Goal: Task Accomplishment & Management: Use online tool/utility

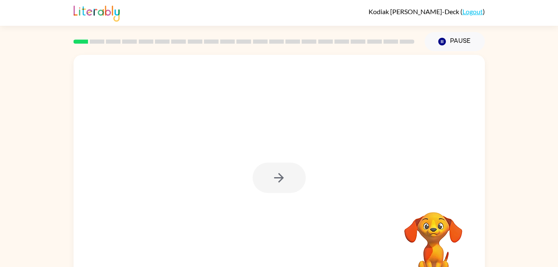
click at [261, 191] on div at bounding box center [279, 178] width 53 height 30
click at [266, 179] on button "button" at bounding box center [279, 178] width 53 height 30
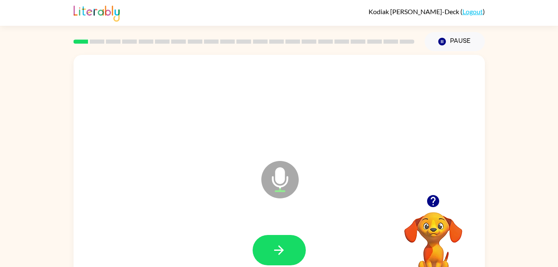
click at [290, 228] on div at bounding box center [279, 250] width 395 height 68
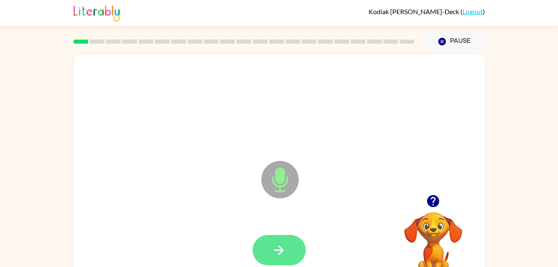
click at [273, 253] on icon "button" at bounding box center [279, 250] width 15 height 15
click at [283, 244] on icon "button" at bounding box center [279, 250] width 15 height 15
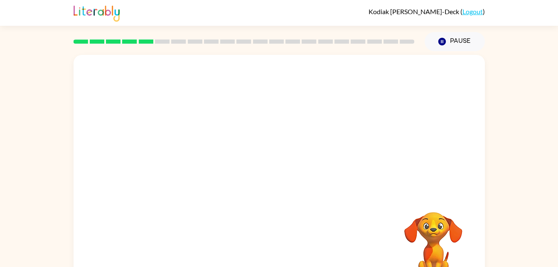
click at [545, 242] on div "Your browser must support playing .mp4 files to use Literably. Please try using…" at bounding box center [279, 171] width 558 height 241
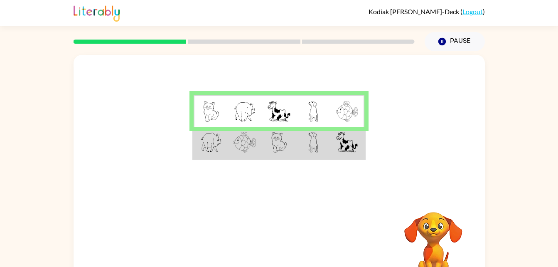
click at [322, 110] on td at bounding box center [313, 111] width 34 height 32
click at [328, 132] on td at bounding box center [313, 143] width 34 height 32
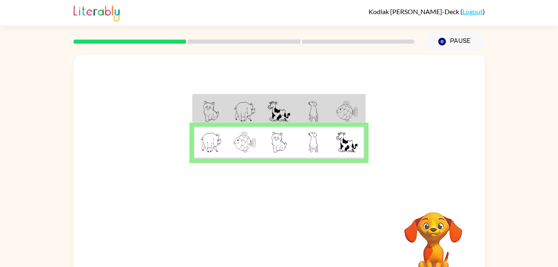
click at [331, 142] on td at bounding box center [347, 143] width 34 height 32
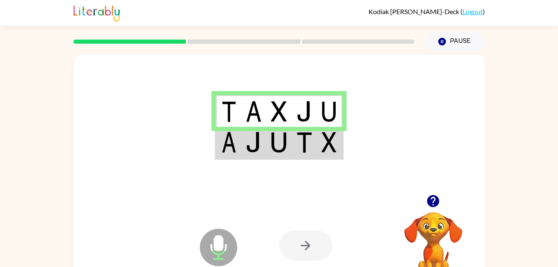
click at [330, 158] on td at bounding box center [329, 143] width 25 height 32
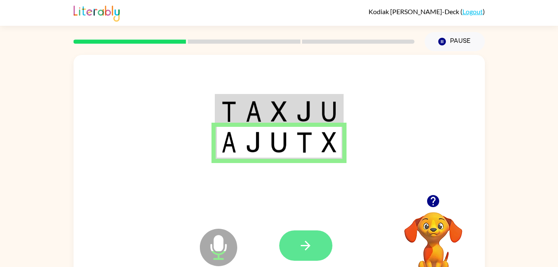
click at [303, 238] on button "button" at bounding box center [305, 245] width 53 height 30
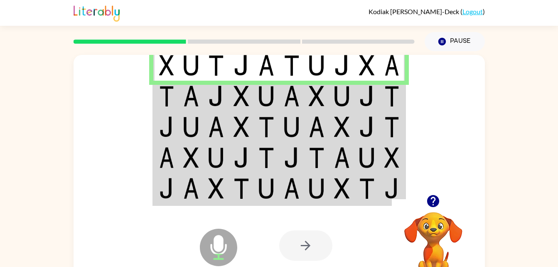
click at [185, 95] on img at bounding box center [191, 96] width 16 height 21
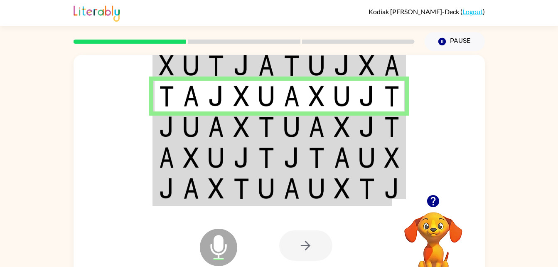
click at [280, 126] on td at bounding box center [291, 126] width 25 height 31
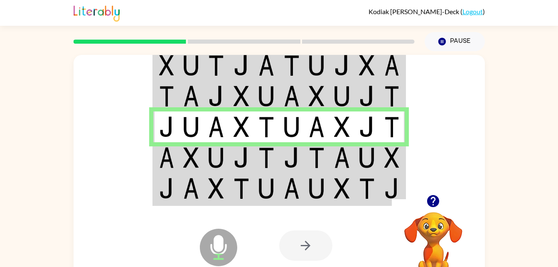
click at [360, 153] on img at bounding box center [367, 157] width 16 height 21
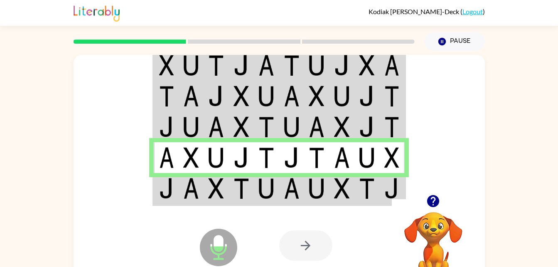
click at [384, 200] on div at bounding box center [340, 246] width 123 height 94
click at [365, 192] on img at bounding box center [367, 188] width 16 height 21
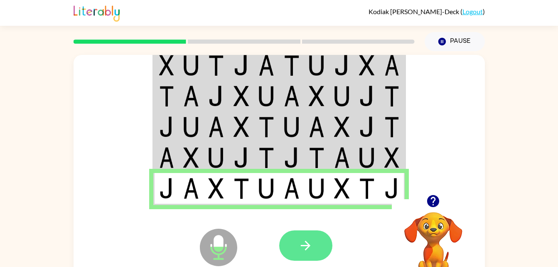
click at [314, 232] on button "button" at bounding box center [305, 245] width 53 height 30
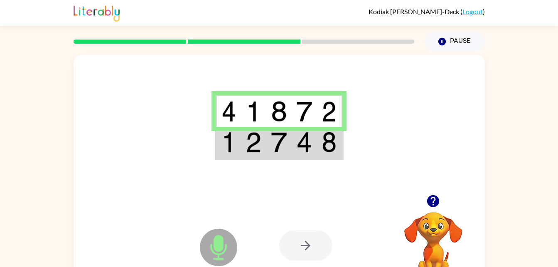
click at [257, 145] on img at bounding box center [254, 142] width 16 height 21
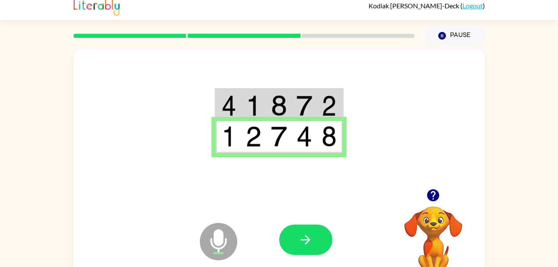
scroll to position [6, 0]
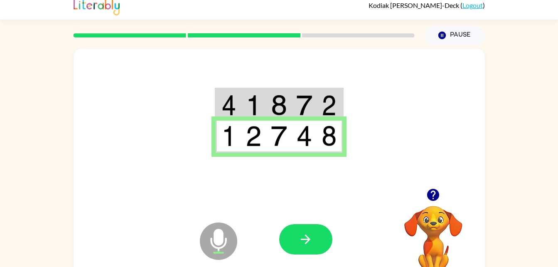
click at [320, 259] on icon "Microphone The Microphone is here when it is your turn to talk" at bounding box center [260, 251] width 125 height 62
click at [303, 237] on icon "button" at bounding box center [305, 239] width 15 height 15
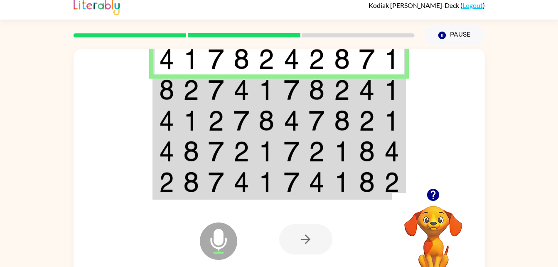
click at [401, 93] on td at bounding box center [392, 89] width 25 height 31
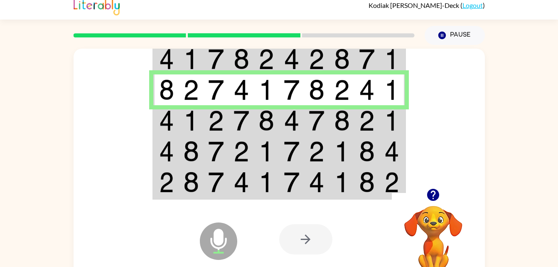
click at [320, 247] on div at bounding box center [305, 239] width 53 height 30
click at [307, 241] on div at bounding box center [305, 239] width 53 height 30
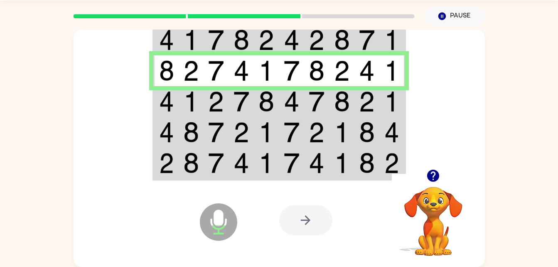
click at [392, 109] on img at bounding box center [391, 101] width 15 height 21
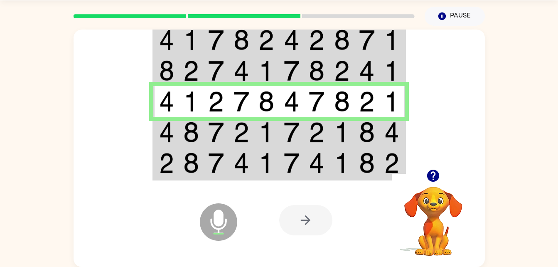
click at [179, 138] on td at bounding box center [191, 132] width 25 height 31
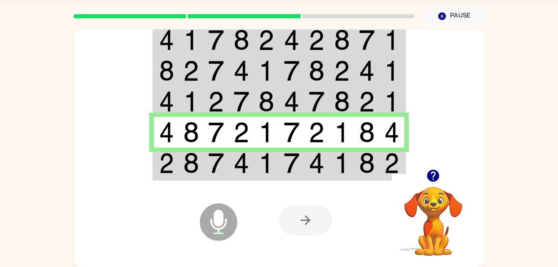
click at [387, 177] on div at bounding box center [340, 220] width 123 height 94
click at [412, 169] on div at bounding box center [433, 175] width 83 height 21
click at [352, 159] on td at bounding box center [342, 164] width 25 height 32
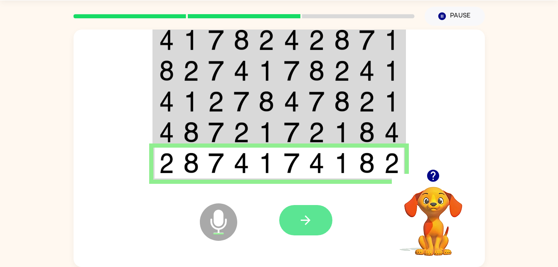
click at [309, 225] on icon "button" at bounding box center [305, 220] width 15 height 15
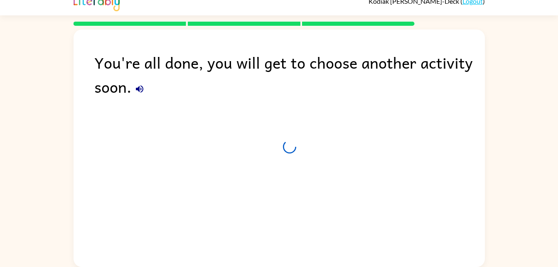
scroll to position [10, 0]
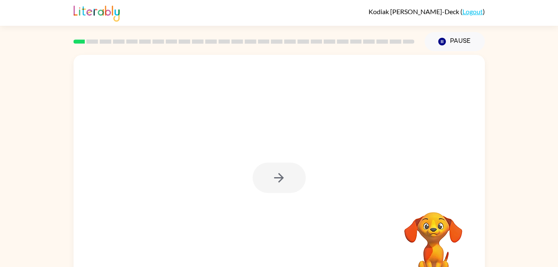
click at [276, 177] on div at bounding box center [279, 178] width 53 height 30
click at [276, 175] on div at bounding box center [279, 178] width 53 height 30
click at [280, 193] on div at bounding box center [279, 178] width 53 height 30
click at [273, 184] on icon "button" at bounding box center [279, 177] width 15 height 15
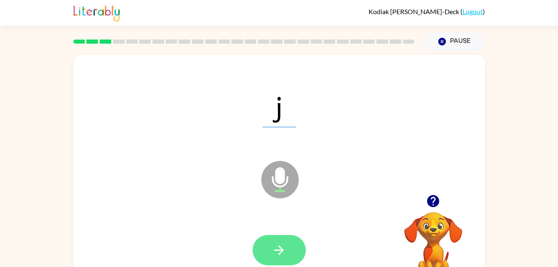
click at [279, 249] on icon "button" at bounding box center [279, 250] width 15 height 15
click at [271, 240] on button "button" at bounding box center [279, 250] width 53 height 30
click at [292, 255] on button "button" at bounding box center [279, 250] width 53 height 30
click at [293, 251] on button "button" at bounding box center [279, 250] width 53 height 30
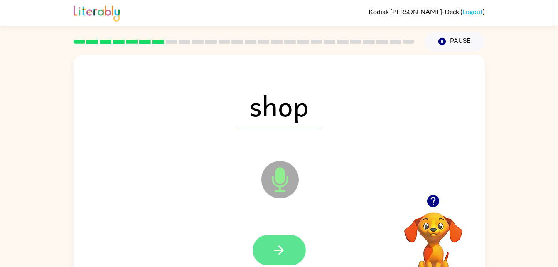
click at [292, 249] on button "button" at bounding box center [279, 250] width 53 height 30
click at [275, 259] on button "button" at bounding box center [279, 250] width 53 height 30
click at [278, 236] on button "button" at bounding box center [279, 250] width 53 height 30
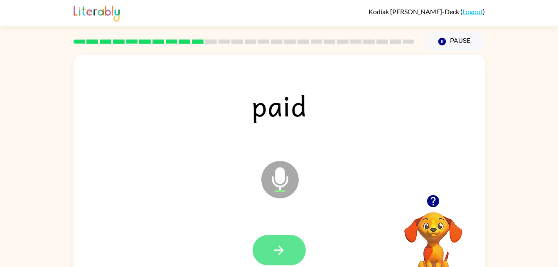
click at [282, 252] on icon "button" at bounding box center [279, 250] width 15 height 15
click at [278, 245] on icon "button" at bounding box center [279, 250] width 15 height 15
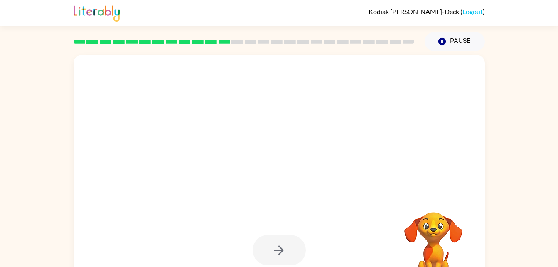
click at [274, 178] on div at bounding box center [280, 173] width 412 height 237
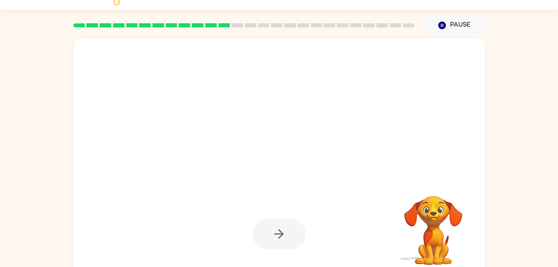
scroll to position [20, 0]
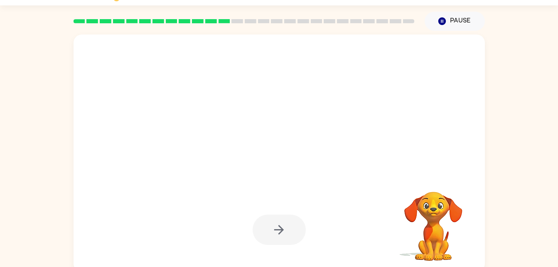
click at [274, 223] on div at bounding box center [279, 229] width 53 height 30
click at [442, 225] on video "Your browser must support playing .mp4 files to use Literably. Please try using…" at bounding box center [433, 220] width 83 height 83
click at [433, 237] on video "Your browser must support playing .mp4 files to use Literably. Please try using…" at bounding box center [433, 220] width 83 height 83
click at [424, 234] on video "Your browser must support playing .mp4 files to use Literably. Please try using…" at bounding box center [433, 220] width 83 height 83
click at [428, 238] on video "Your browser must support playing .mp4 files to use Literably. Please try using…" at bounding box center [433, 220] width 83 height 83
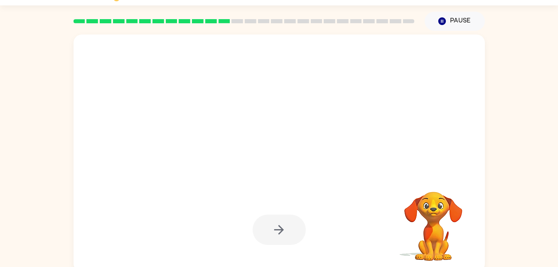
click at [314, 105] on div at bounding box center [279, 85] width 395 height 68
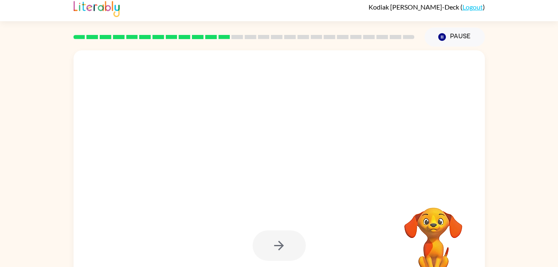
scroll to position [0, 0]
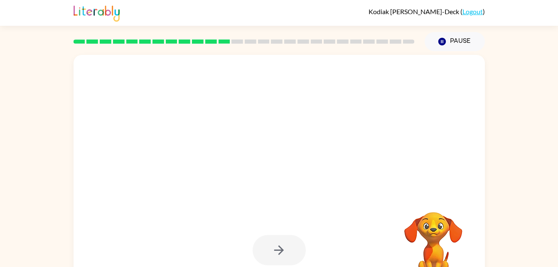
click at [191, 52] on div at bounding box center [244, 41] width 351 height 29
click at [461, 41] on button "Pause Pause" at bounding box center [455, 41] width 60 height 19
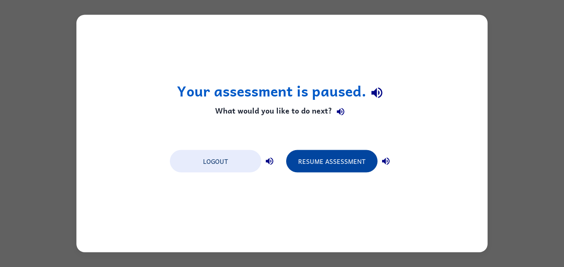
click at [303, 165] on button "Resume Assessment" at bounding box center [331, 161] width 91 height 22
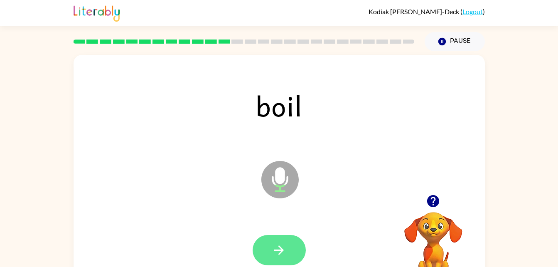
click at [286, 244] on button "button" at bounding box center [279, 250] width 53 height 30
click at [282, 247] on icon "button" at bounding box center [279, 250] width 15 height 15
click at [278, 252] on icon "button" at bounding box center [279, 250] width 15 height 15
click at [287, 248] on button "button" at bounding box center [279, 250] width 53 height 30
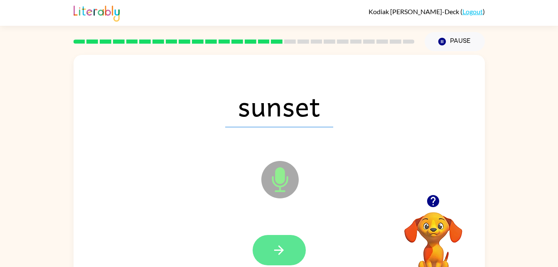
click at [283, 252] on icon "button" at bounding box center [279, 250] width 15 height 15
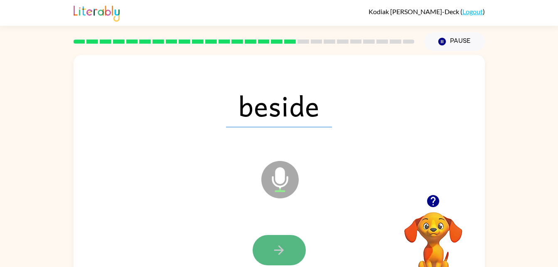
click at [300, 250] on button "button" at bounding box center [279, 250] width 53 height 30
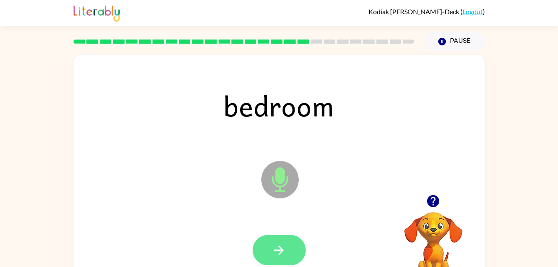
click at [285, 245] on icon "button" at bounding box center [279, 250] width 15 height 15
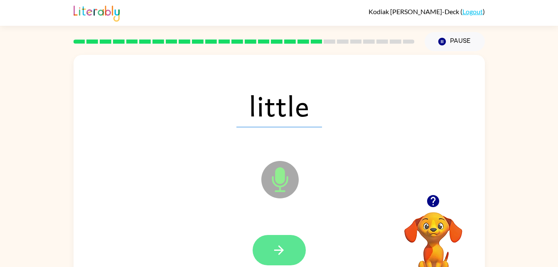
click at [288, 245] on button "button" at bounding box center [279, 250] width 53 height 30
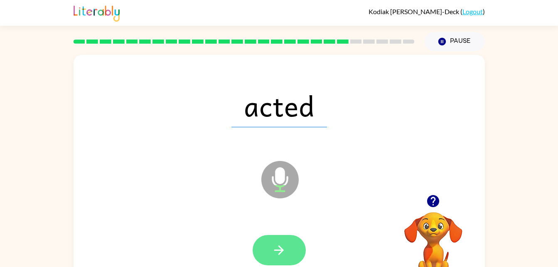
click at [270, 243] on button "button" at bounding box center [279, 250] width 53 height 30
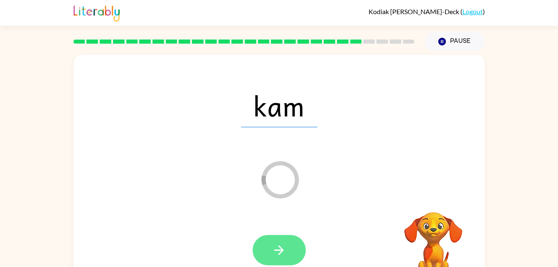
click at [282, 240] on button "button" at bounding box center [279, 250] width 53 height 30
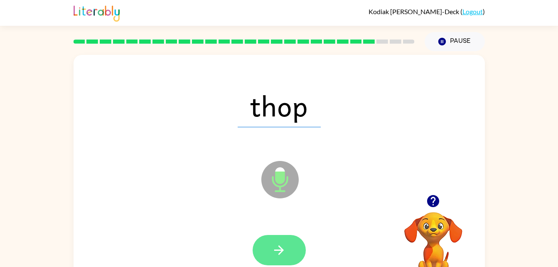
click at [288, 255] on button "button" at bounding box center [279, 250] width 53 height 30
click at [278, 236] on button "button" at bounding box center [279, 250] width 53 height 30
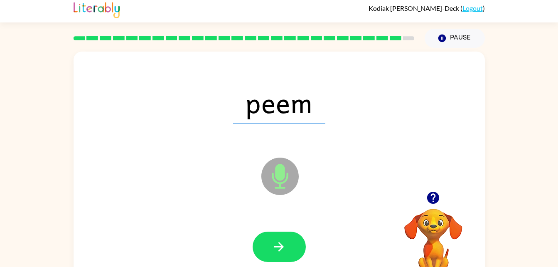
scroll to position [7, 0]
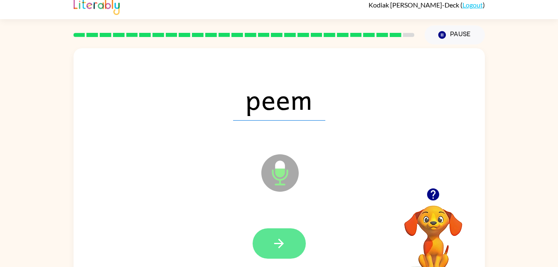
click at [293, 253] on button "button" at bounding box center [279, 243] width 53 height 30
